Goal: Download file/media

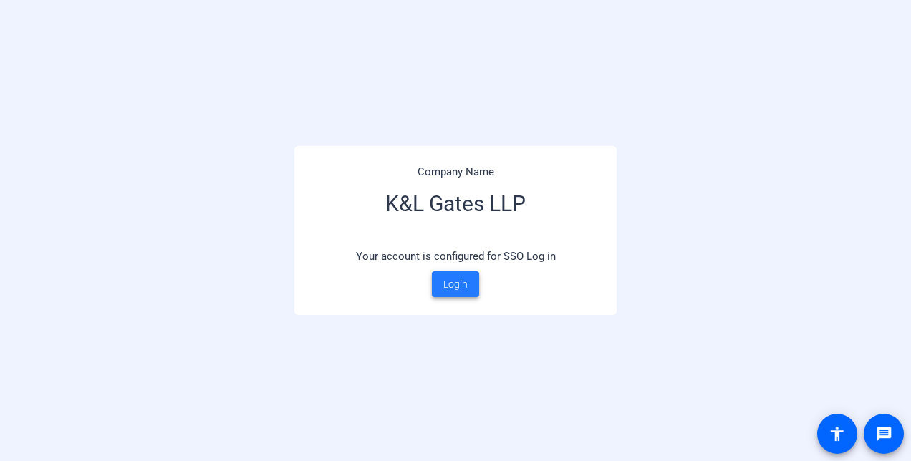
click at [457, 292] on span at bounding box center [455, 284] width 47 height 34
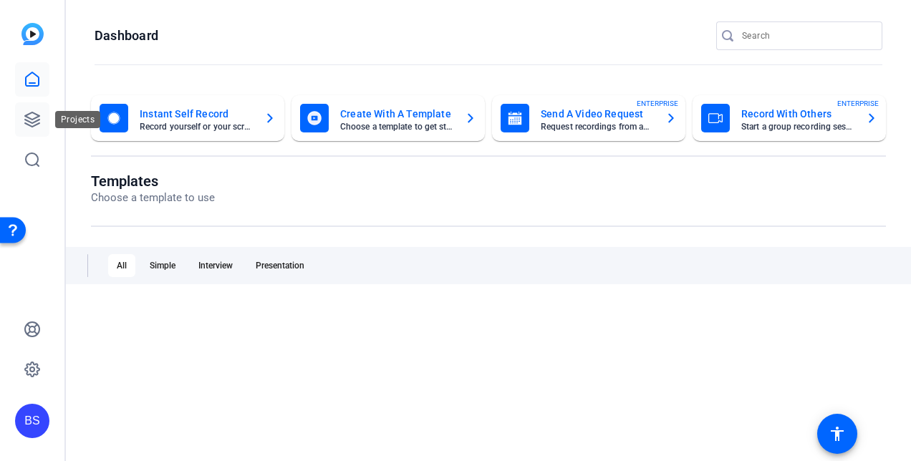
click at [37, 123] on icon at bounding box center [32, 119] width 17 height 17
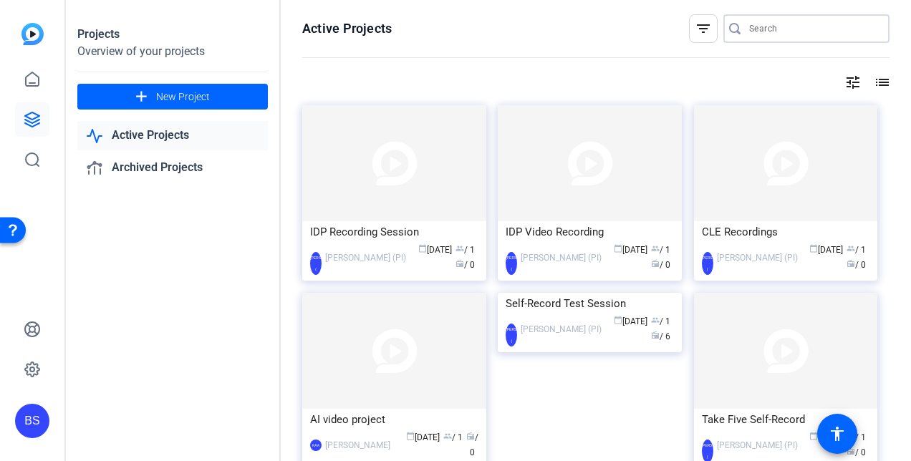
click at [749, 30] on input "Search" at bounding box center [813, 28] width 129 height 17
type input "fwp"
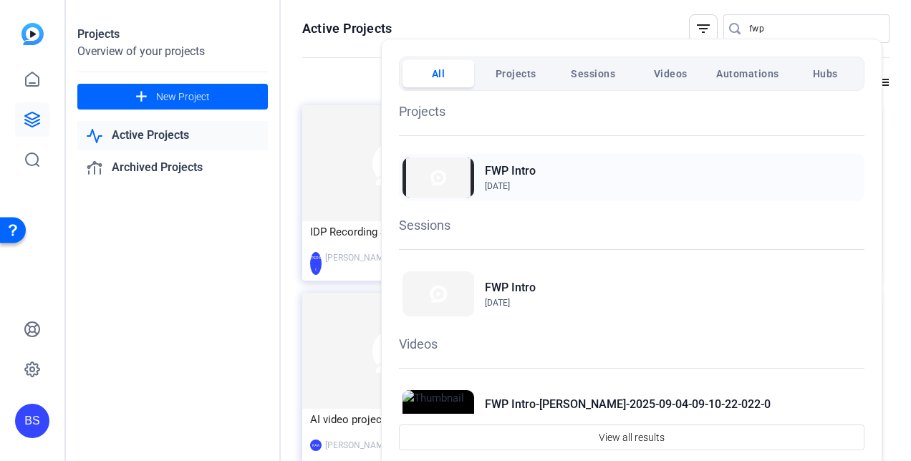
click at [535, 188] on div "FWP Intro Aug 30, 2022" at bounding box center [631, 177] width 465 height 47
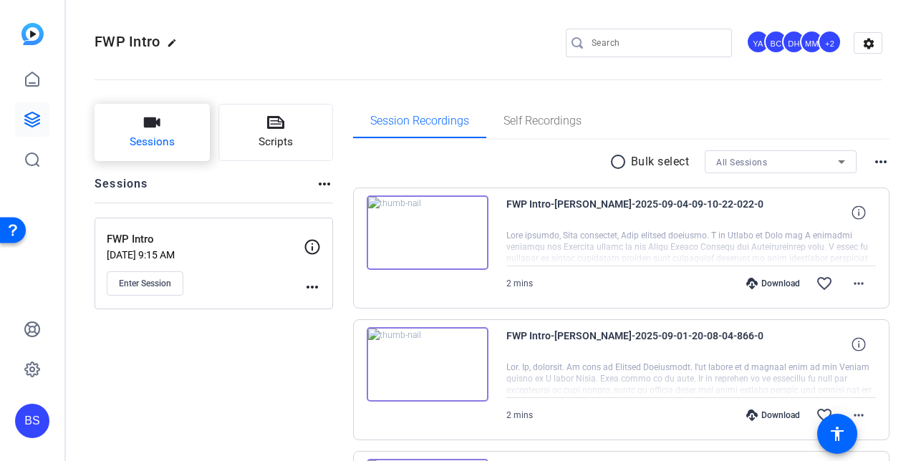
click at [175, 145] on button "Sessions" at bounding box center [151, 132] width 115 height 57
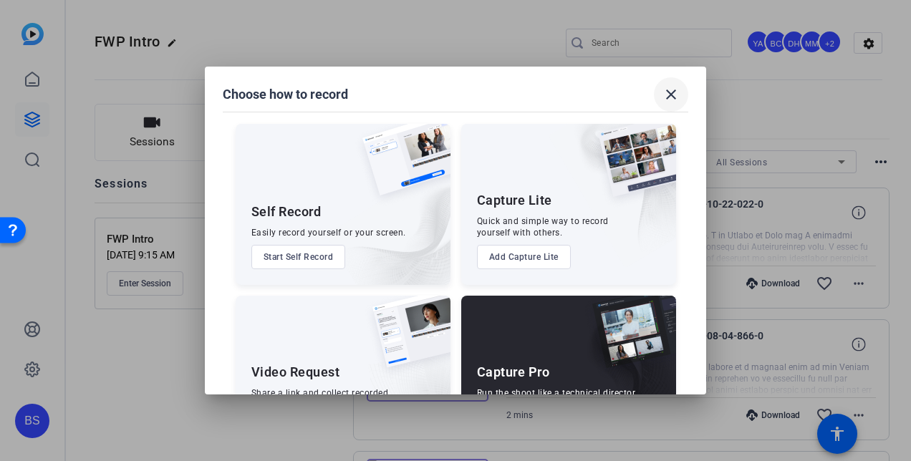
click at [672, 93] on mat-icon "close" at bounding box center [670, 94] width 17 height 17
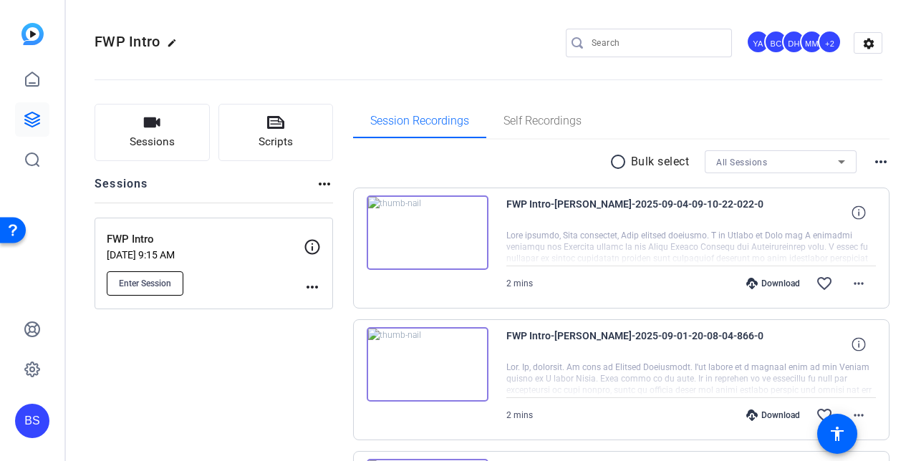
click at [143, 285] on span "Enter Session" at bounding box center [145, 283] width 52 height 11
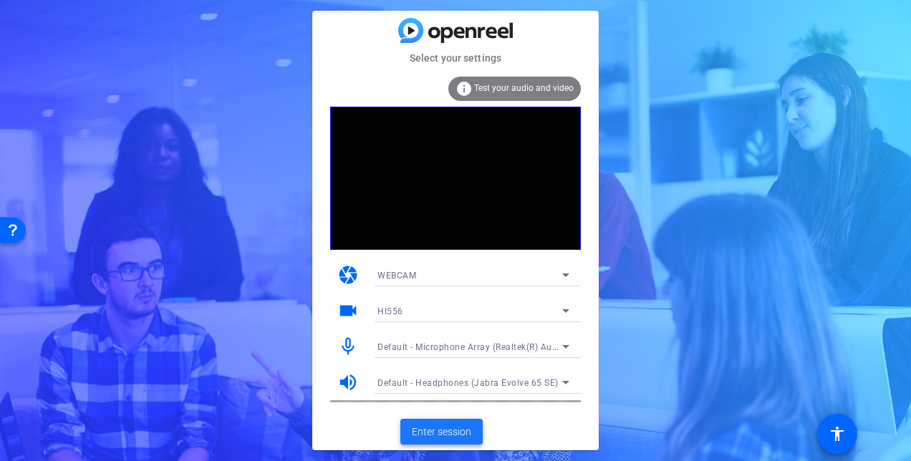
click at [447, 432] on span "Enter session" at bounding box center [441, 431] width 59 height 15
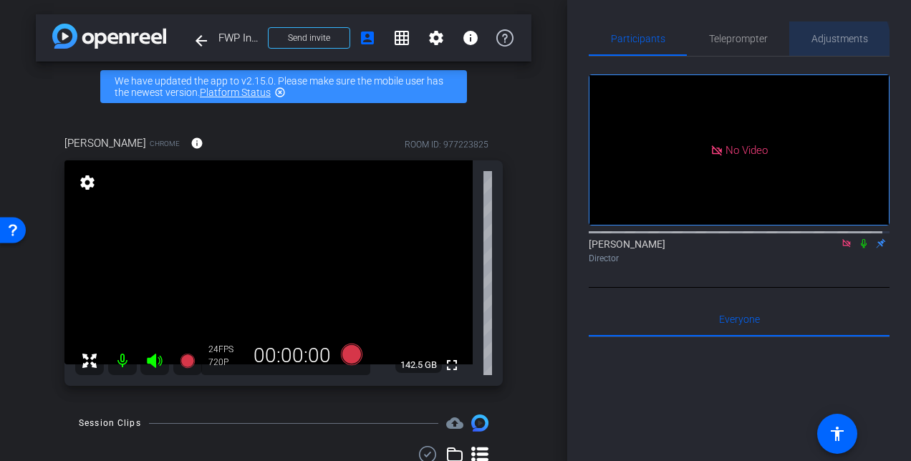
click at [823, 43] on span "Adjustments" at bounding box center [839, 39] width 57 height 10
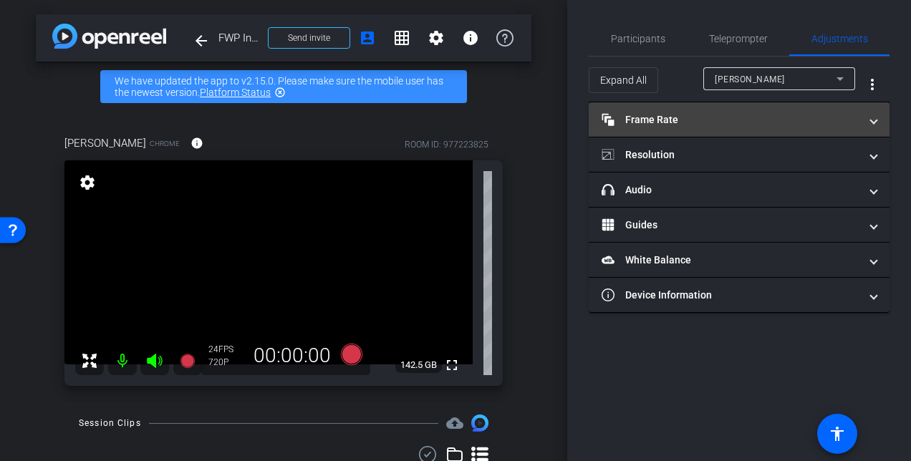
click at [745, 115] on mat-panel-title "Frame Rate Frame Rate" at bounding box center [730, 119] width 258 height 15
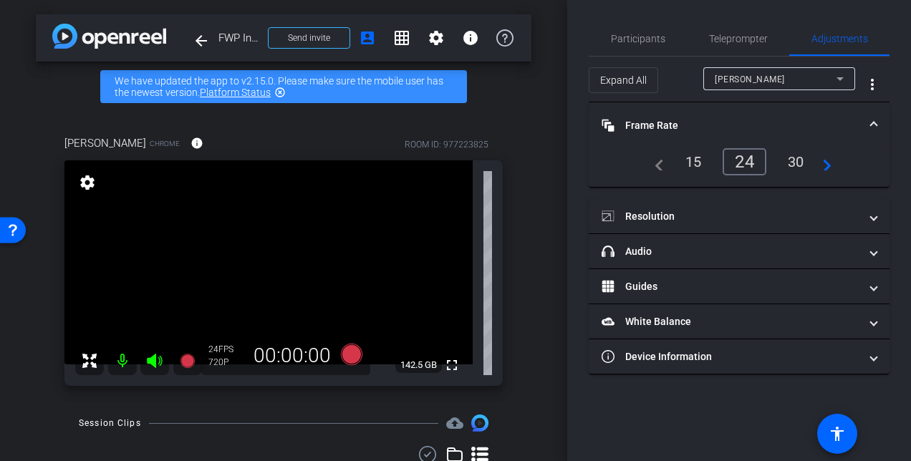
click at [790, 163] on div "30" at bounding box center [796, 162] width 38 height 24
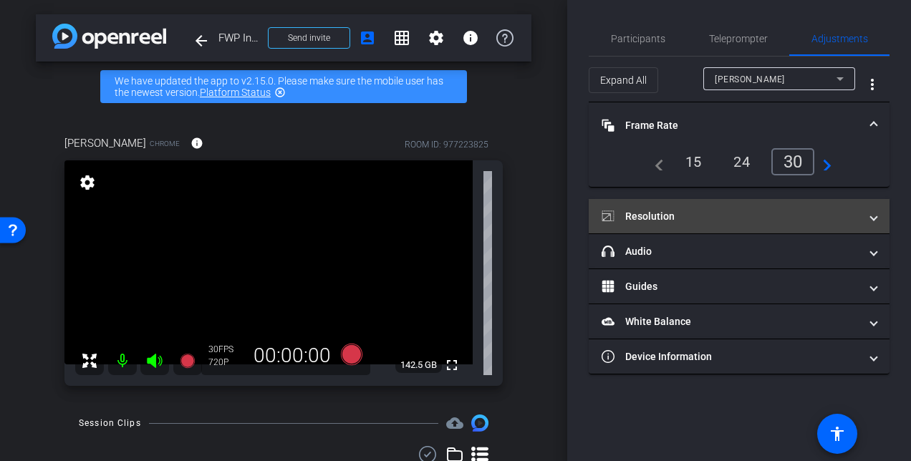
click at [801, 217] on mat-panel-title "Resolution" at bounding box center [730, 216] width 258 height 15
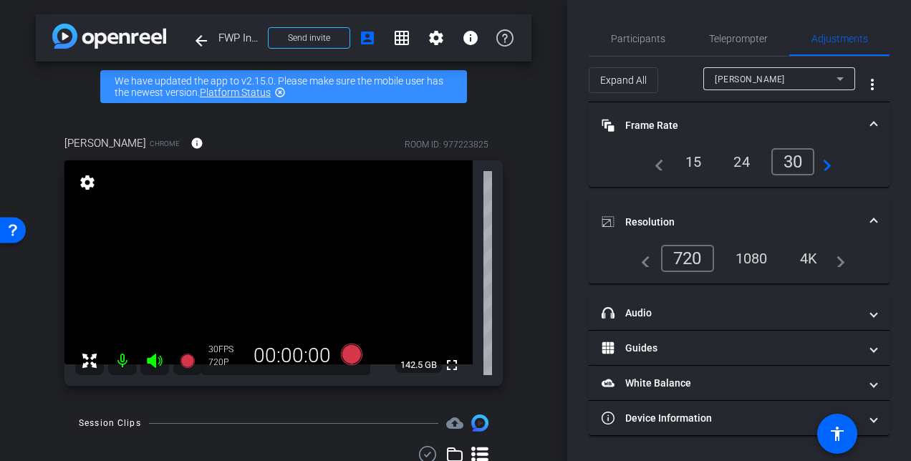
click at [762, 253] on div "1080" at bounding box center [751, 258] width 54 height 24
click at [657, 38] on span "Participants" at bounding box center [638, 39] width 54 height 10
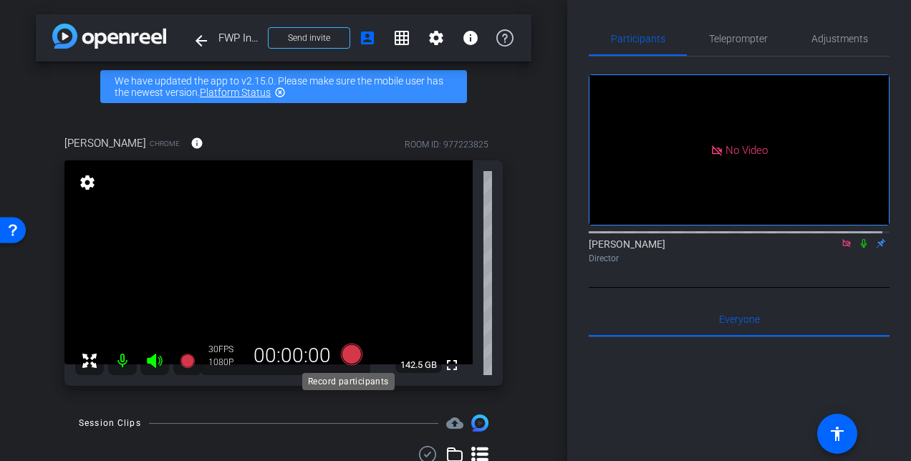
click at [349, 356] on icon at bounding box center [351, 354] width 21 height 21
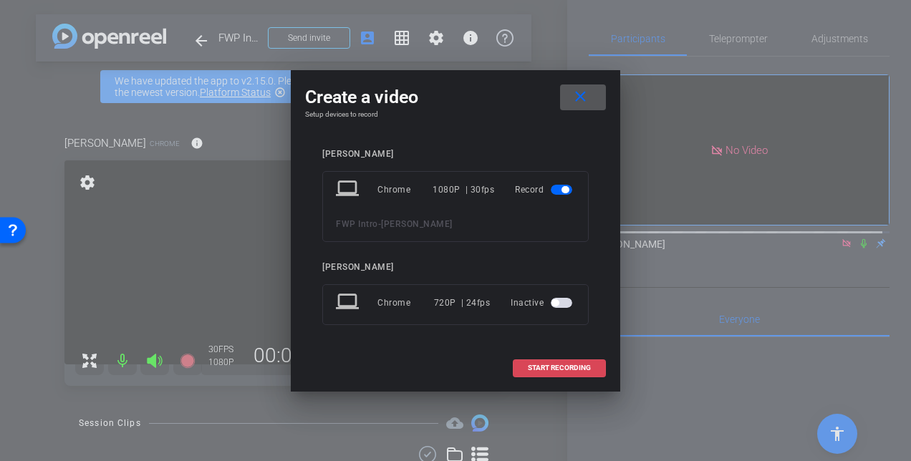
click at [553, 366] on span "START RECORDING" at bounding box center [559, 367] width 63 height 7
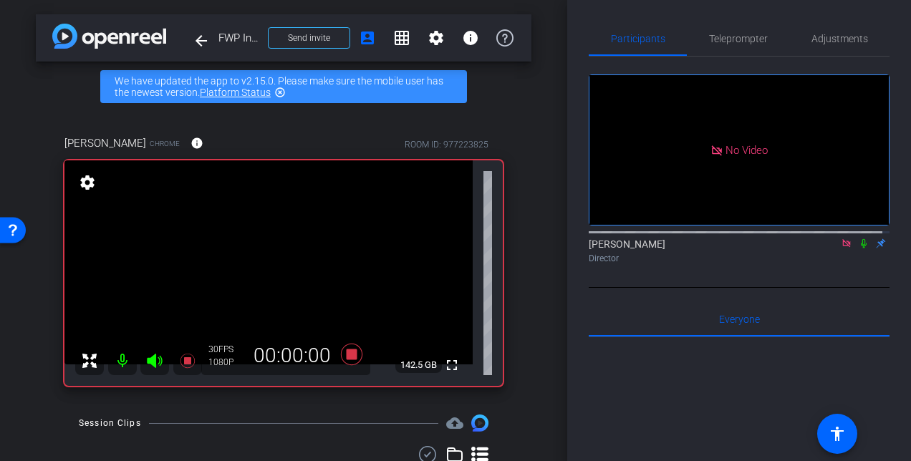
click at [858, 238] on icon at bounding box center [863, 243] width 11 height 10
click at [349, 353] on icon at bounding box center [351, 354] width 21 height 21
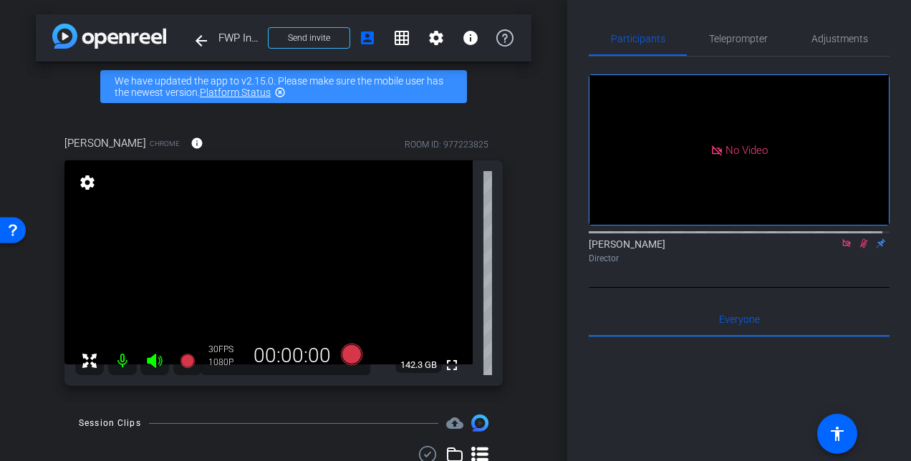
click at [858, 238] on icon at bounding box center [863, 243] width 11 height 10
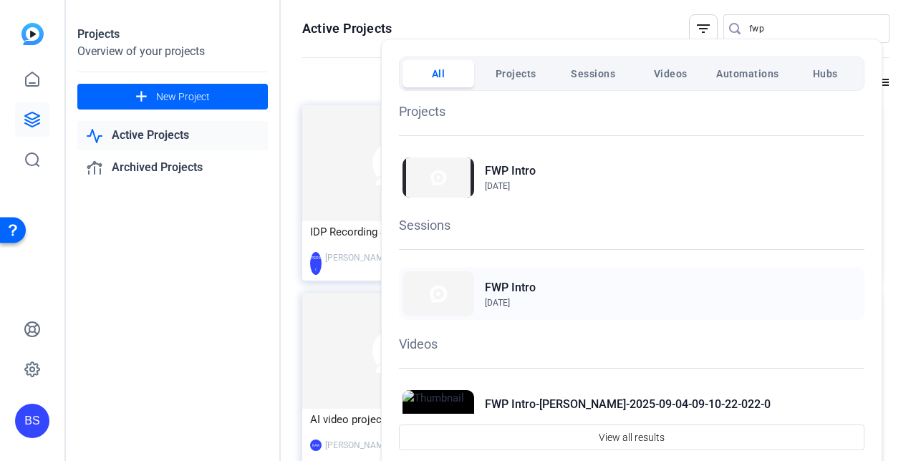
click at [546, 302] on div "FWP Intro [DATE]" at bounding box center [631, 294] width 465 height 52
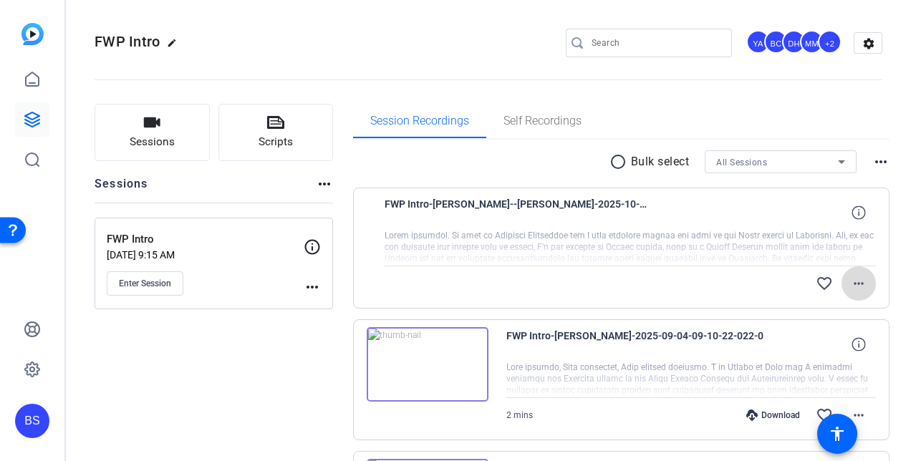
click at [851, 283] on mat-icon "more_horiz" at bounding box center [858, 283] width 17 height 17
click at [850, 285] on mat-icon "more_horiz" at bounding box center [858, 283] width 17 height 17
click at [850, 282] on mat-icon "more_horiz" at bounding box center [858, 283] width 17 height 17
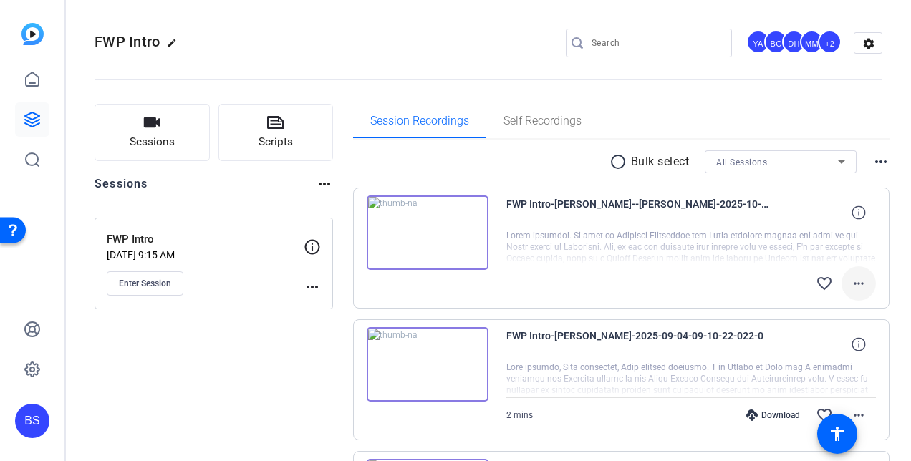
click at [857, 280] on mat-icon "more_horiz" at bounding box center [858, 283] width 17 height 17
click at [859, 287] on mat-icon "more_horiz" at bounding box center [858, 283] width 17 height 17
click at [850, 282] on mat-icon "more_horiz" at bounding box center [858, 283] width 17 height 17
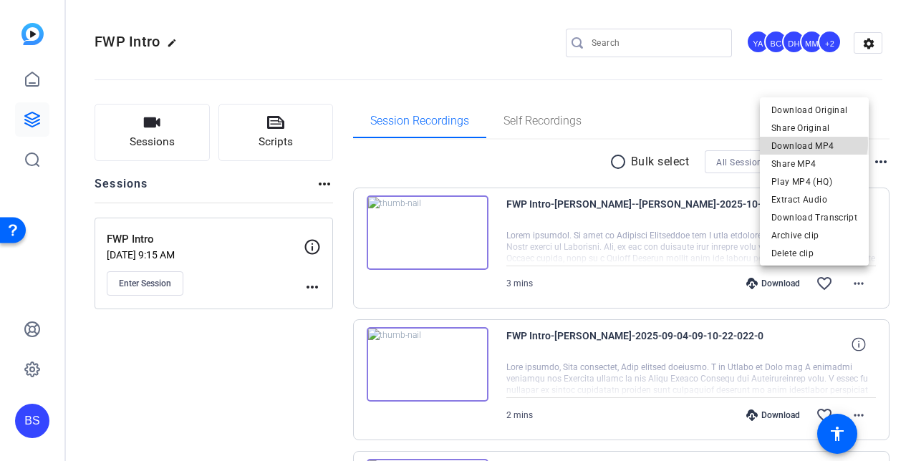
click at [810, 143] on span "Download MP4" at bounding box center [814, 145] width 86 height 17
